Goal: Complete Application Form: Complete application form

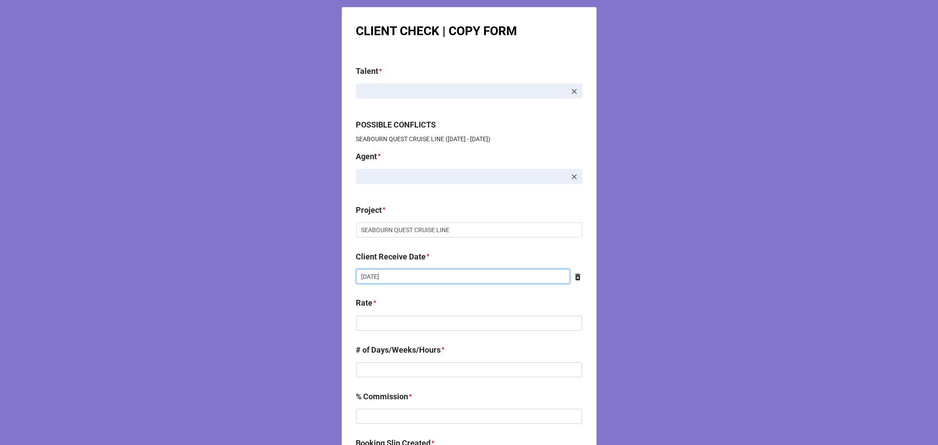
click at [452, 272] on input "[DATE]" at bounding box center [463, 276] width 214 height 15
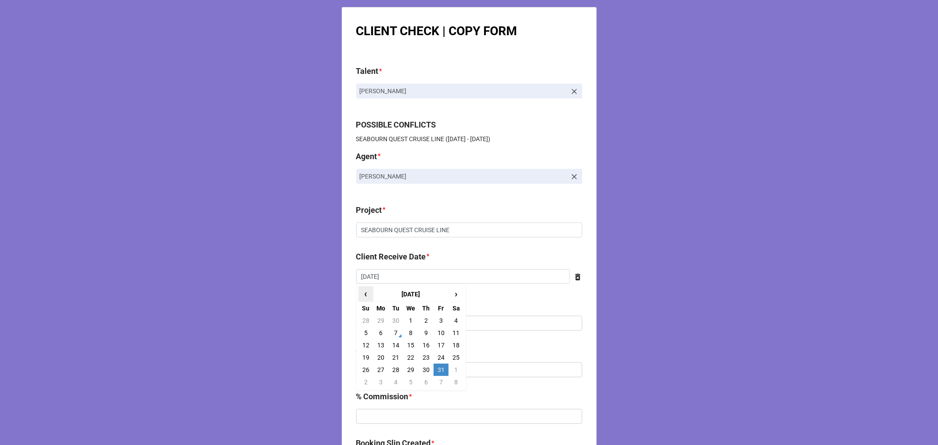
click at [362, 292] on span "‹" at bounding box center [366, 294] width 14 height 15
click at [391, 368] on td "30" at bounding box center [395, 370] width 15 height 12
type input "[DATE]"
click at [366, 321] on input "text" at bounding box center [469, 323] width 226 height 15
drag, startPoint x: 406, startPoint y: 320, endPoint x: 401, endPoint y: 304, distance: 16.3
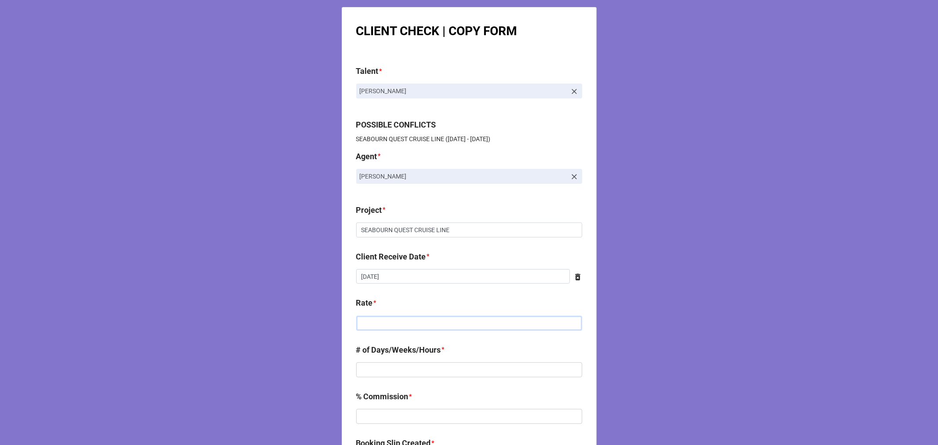
click at [406, 321] on input "text" at bounding box center [469, 323] width 226 height 15
type input "$5,200.00"
type input "1"
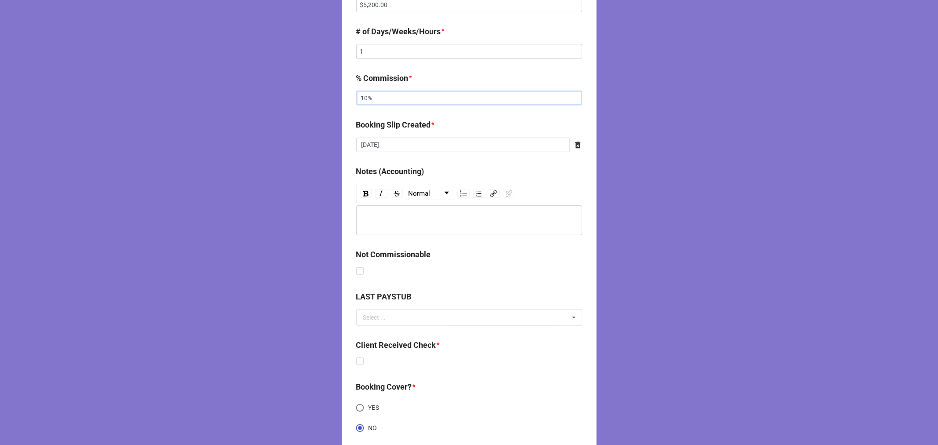
scroll to position [342, 0]
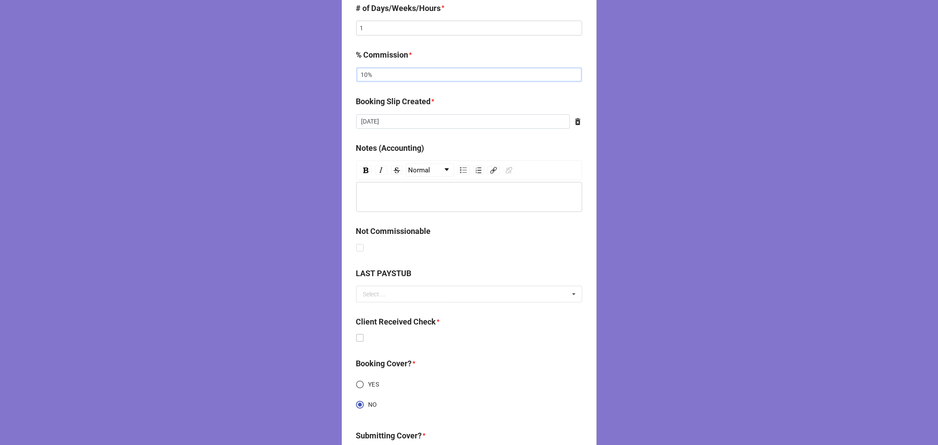
type input "10%"
click at [357, 334] on label at bounding box center [359, 334] width 7 height 0
checkbox input "true"
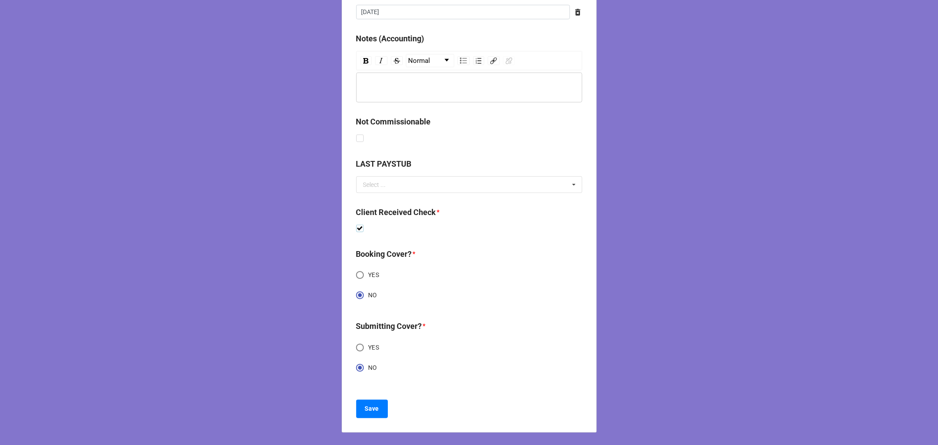
scroll to position [452, 0]
click at [372, 408] on b "Save" at bounding box center [372, 408] width 14 height 9
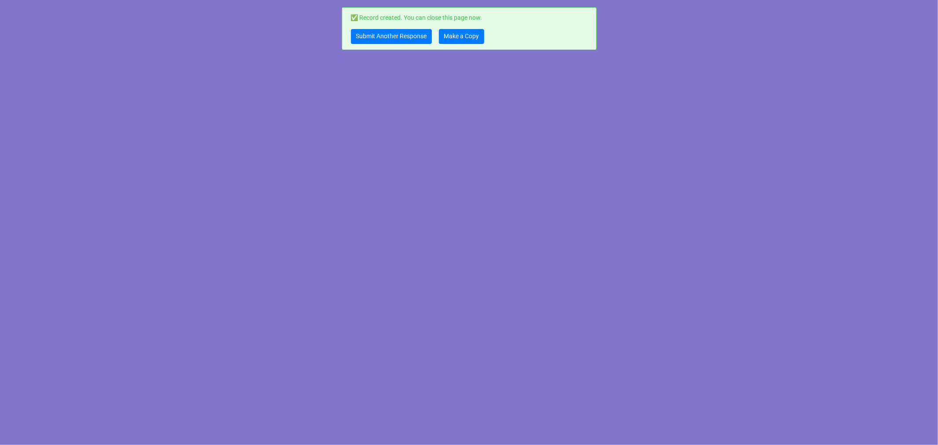
scroll to position [0, 0]
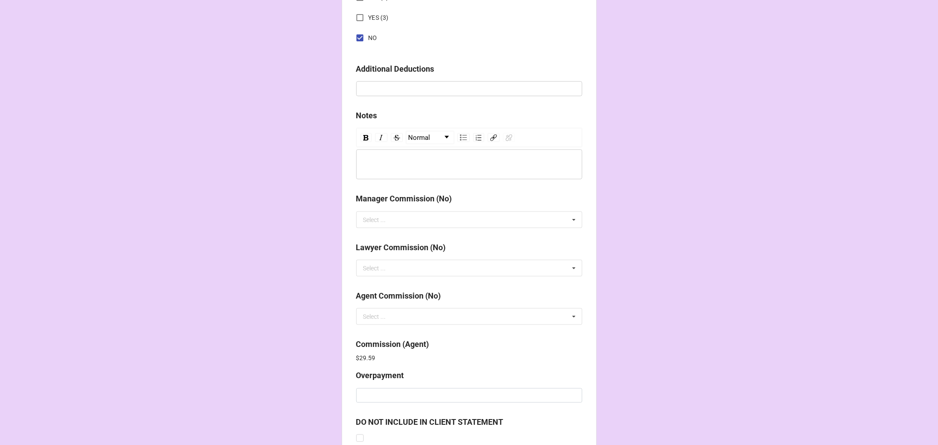
scroll to position [1049, 0]
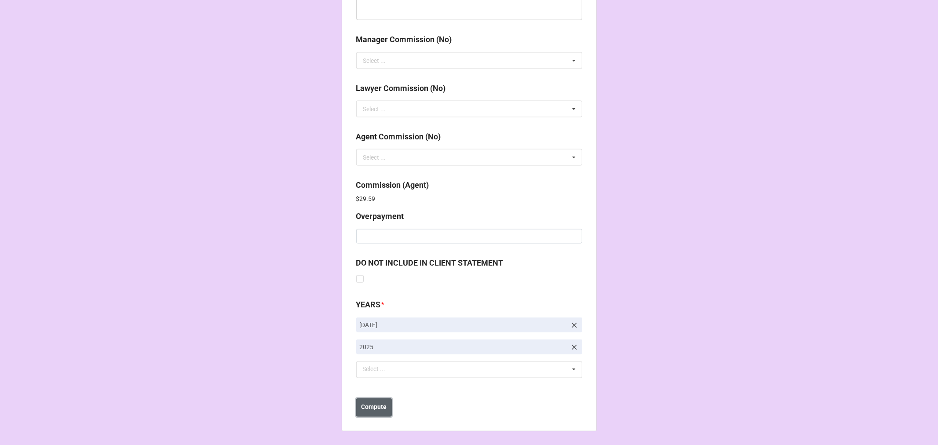
click at [370, 409] on b "Compute" at bounding box center [374, 407] width 26 height 9
click at [375, 410] on b "Save" at bounding box center [372, 407] width 14 height 9
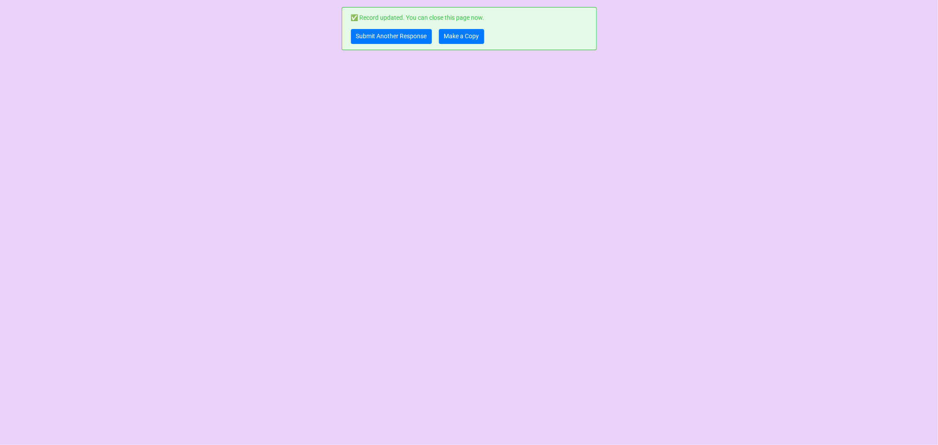
scroll to position [0, 0]
click at [462, 36] on link "Make a Copy" at bounding box center [461, 36] width 45 height 15
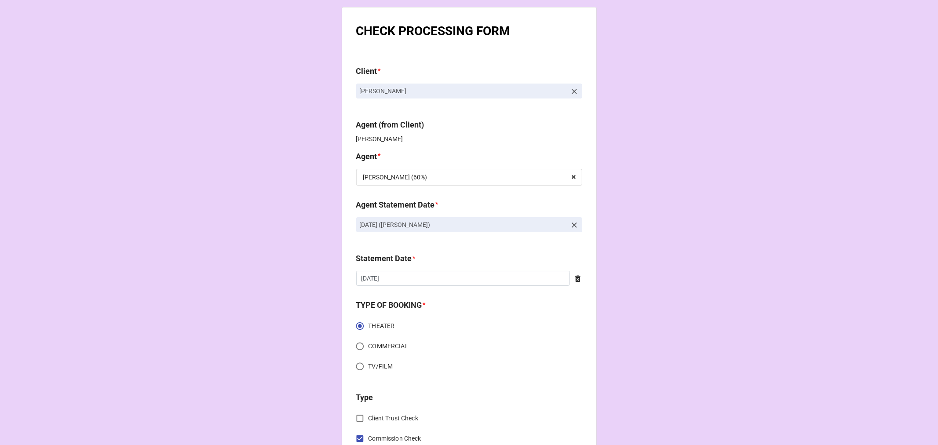
click at [575, 222] on icon at bounding box center [574, 225] width 9 height 9
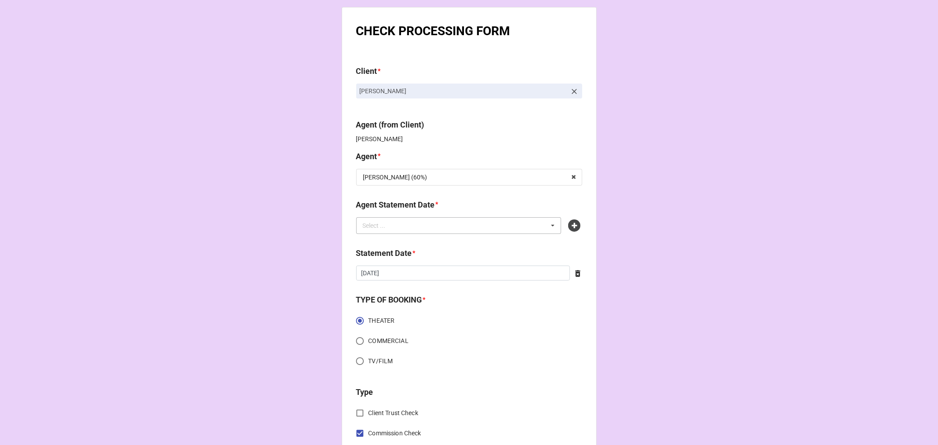
click at [499, 224] on div "Select ... No results found." at bounding box center [458, 225] width 205 height 17
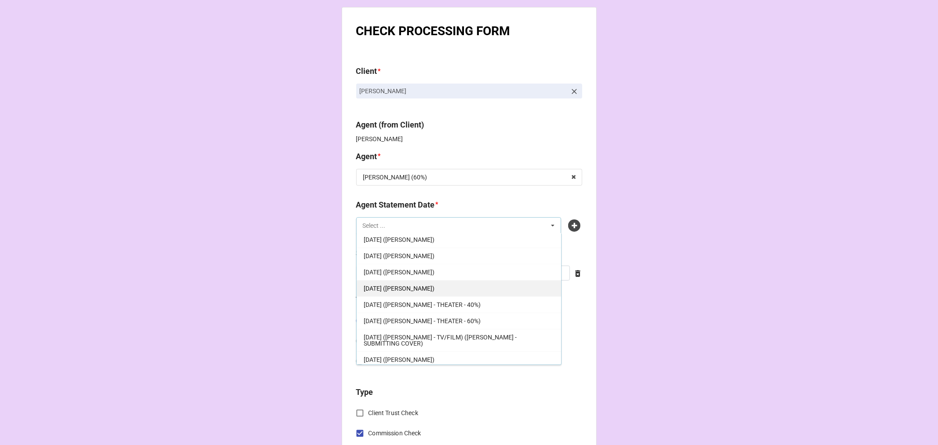
scroll to position [152, 0]
click at [435, 354] on div "OCTOBER 17, 2025 (TIERA)" at bounding box center [459, 356] width 204 height 16
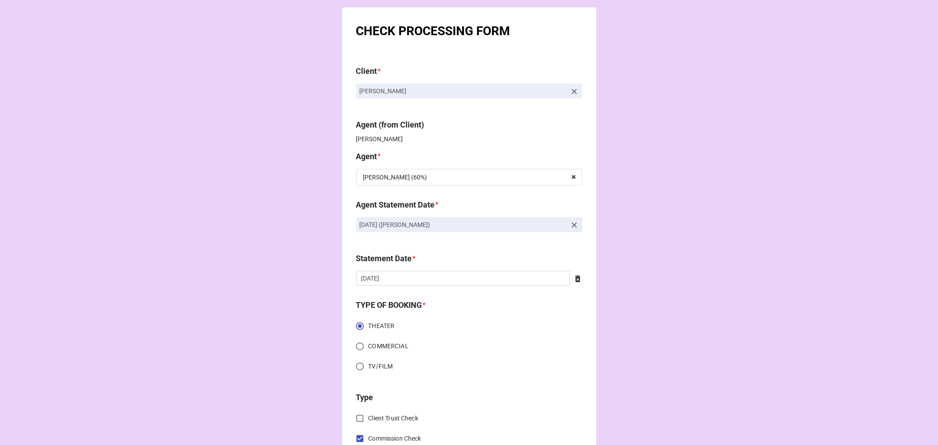
click at [575, 279] on icon at bounding box center [577, 279] width 5 height 7
click at [477, 280] on input "text" at bounding box center [469, 278] width 226 height 15
click at [438, 347] on td "17" at bounding box center [441, 347] width 15 height 12
type input "10/17/2025"
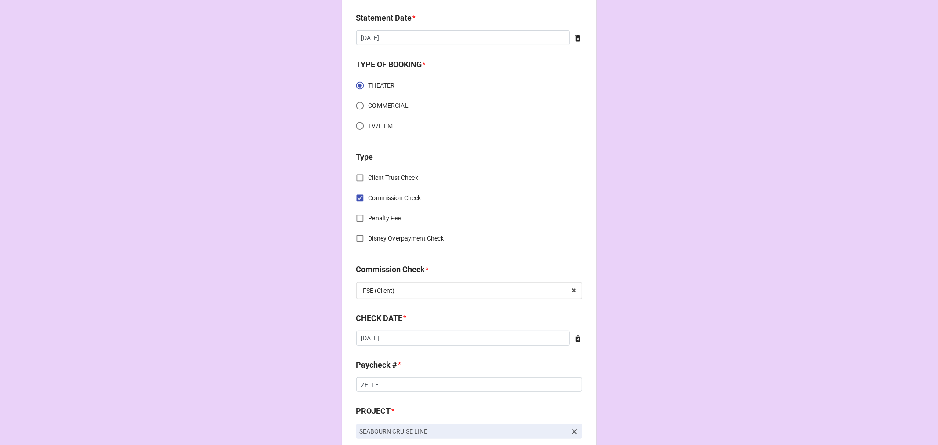
scroll to position [342, 0]
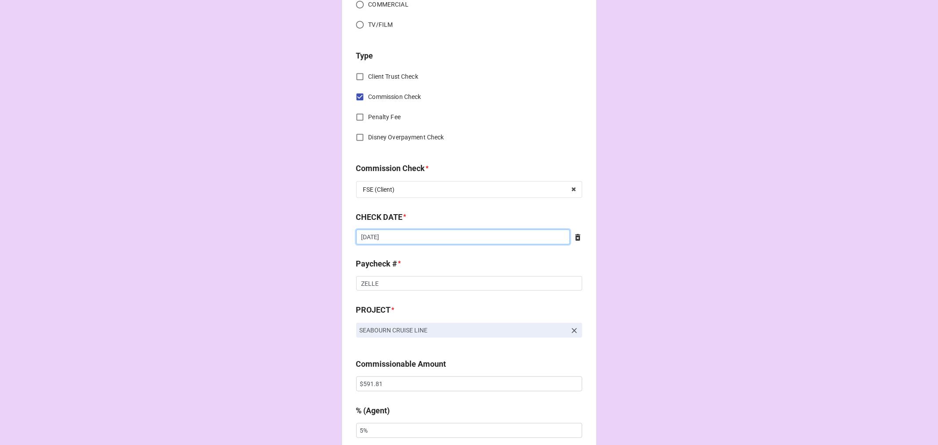
click at [404, 241] on input "9/2/2025" at bounding box center [463, 237] width 214 height 15
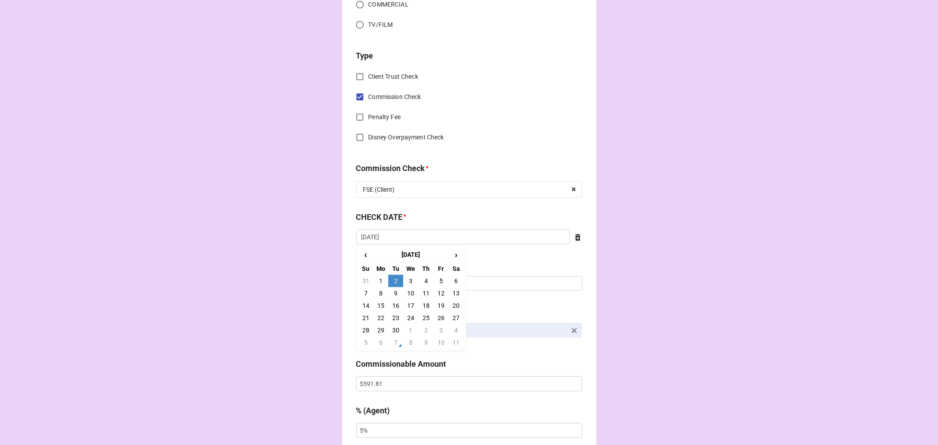
drag, startPoint x: 392, startPoint y: 343, endPoint x: 399, endPoint y: 339, distance: 7.9
click at [392, 343] on td "7" at bounding box center [395, 342] width 15 height 12
type input "10/7/2025"
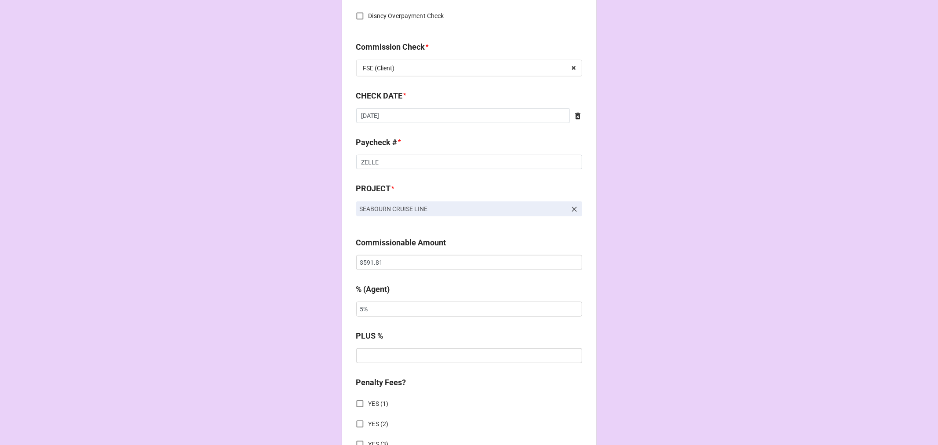
scroll to position [488, 0]
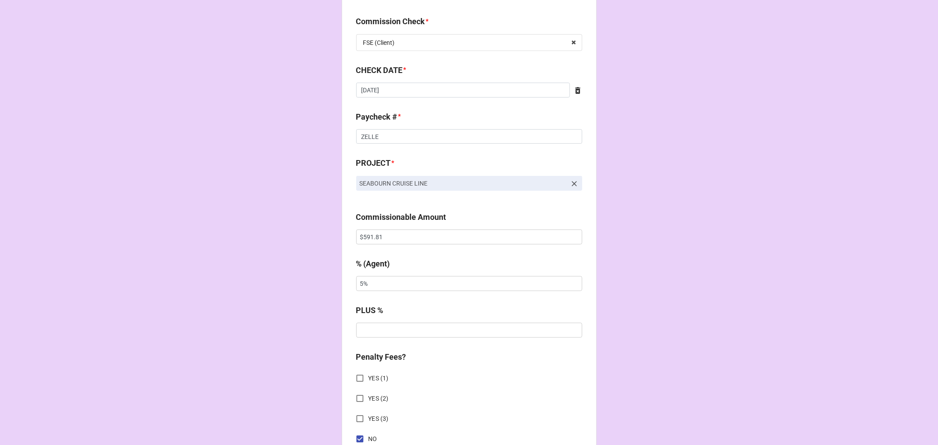
click at [364, 226] on b "Commissionable Amount" at bounding box center [469, 218] width 226 height 15
click at [366, 230] on input "$591.81" at bounding box center [469, 237] width 226 height 15
click at [366, 231] on input "$591.81" at bounding box center [469, 237] width 226 height 15
type input "$5,200.00"
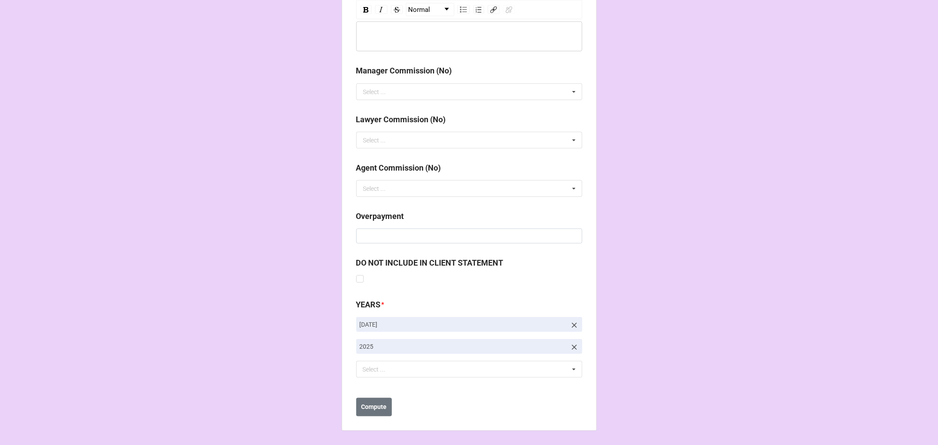
type input "10%"
click at [572, 322] on icon at bounding box center [574, 325] width 9 height 9
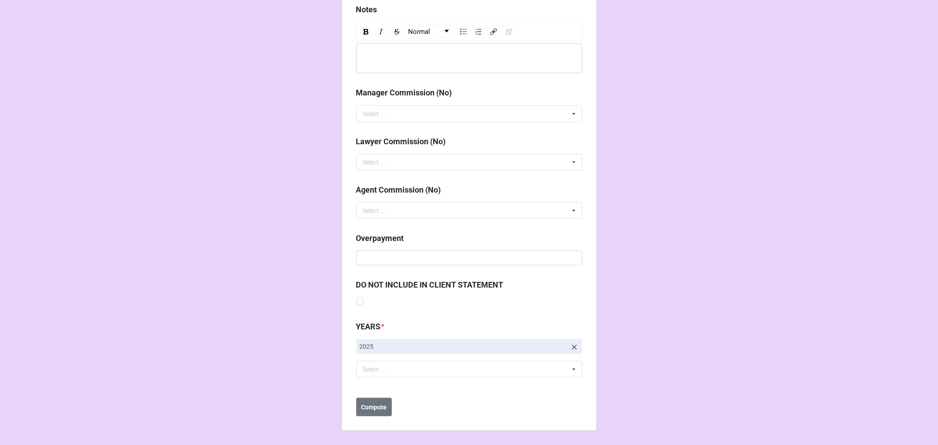
scroll to position [995, 0]
click at [388, 368] on div "Select ..." at bounding box center [380, 369] width 38 height 10
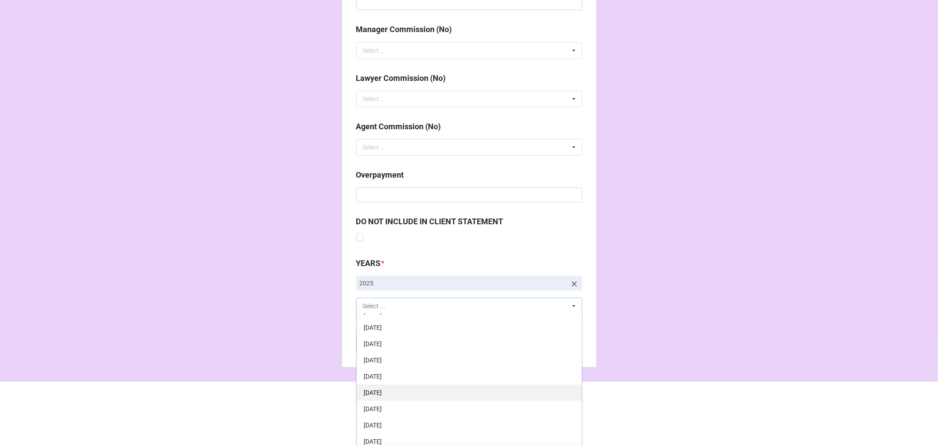
scroll to position [49, 0]
click at [382, 423] on span "10-October 2025" at bounding box center [373, 419] width 18 height 7
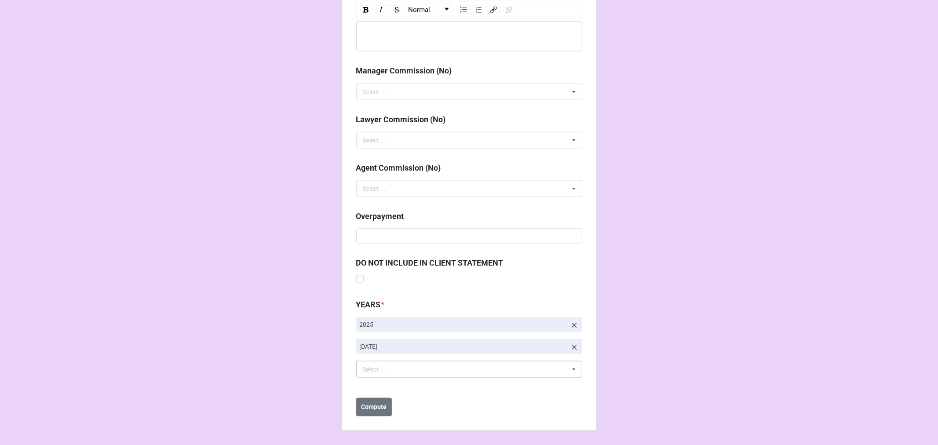
click at [367, 412] on button "Compute" at bounding box center [374, 407] width 36 height 18
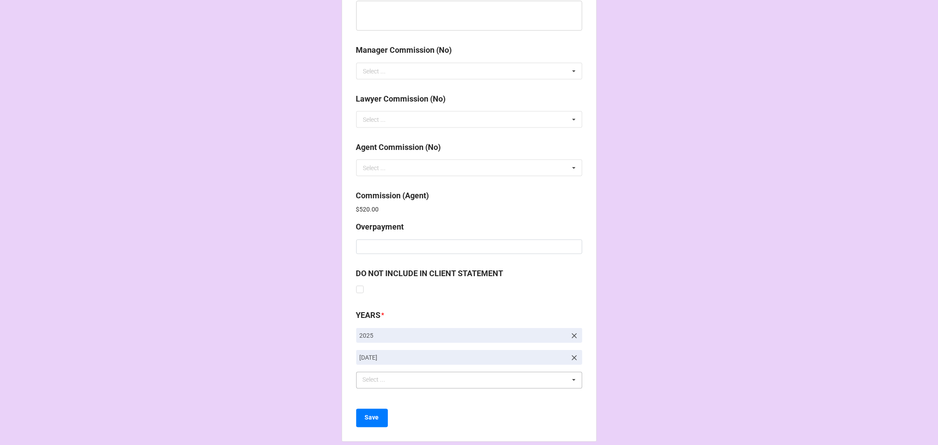
scroll to position [1049, 0]
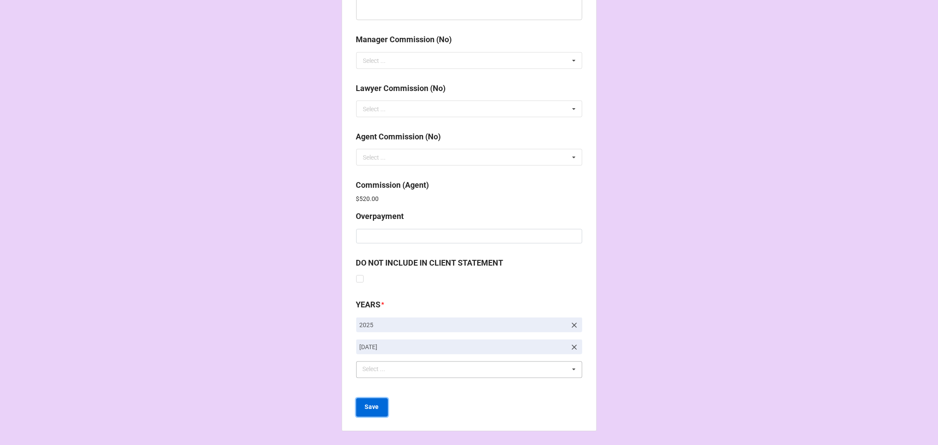
click at [359, 404] on button "Save" at bounding box center [372, 407] width 32 height 18
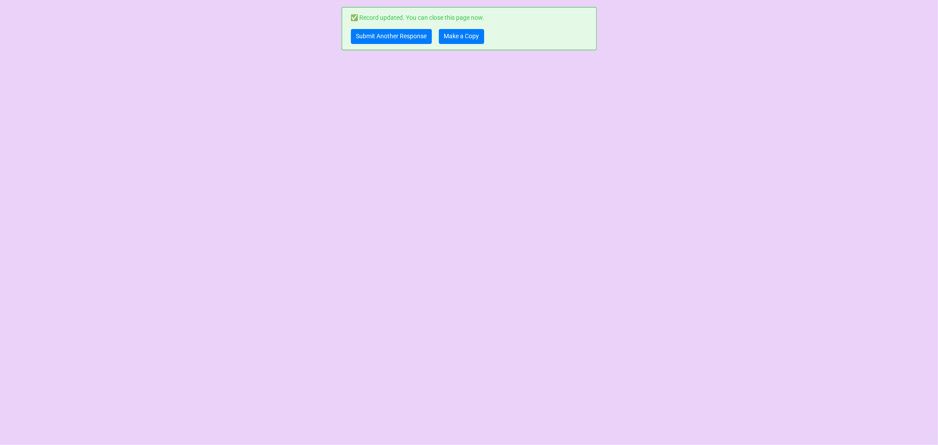
scroll to position [0, 0]
